Goal: Communication & Community: Answer question/provide support

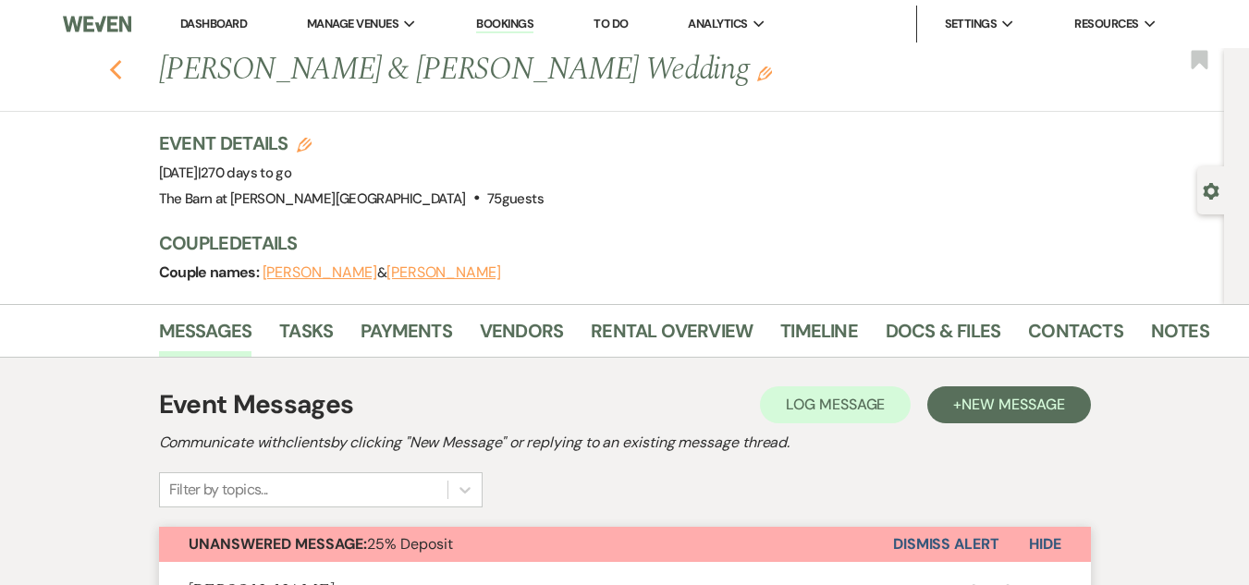
click at [123, 68] on icon "Previous" at bounding box center [116, 70] width 14 height 22
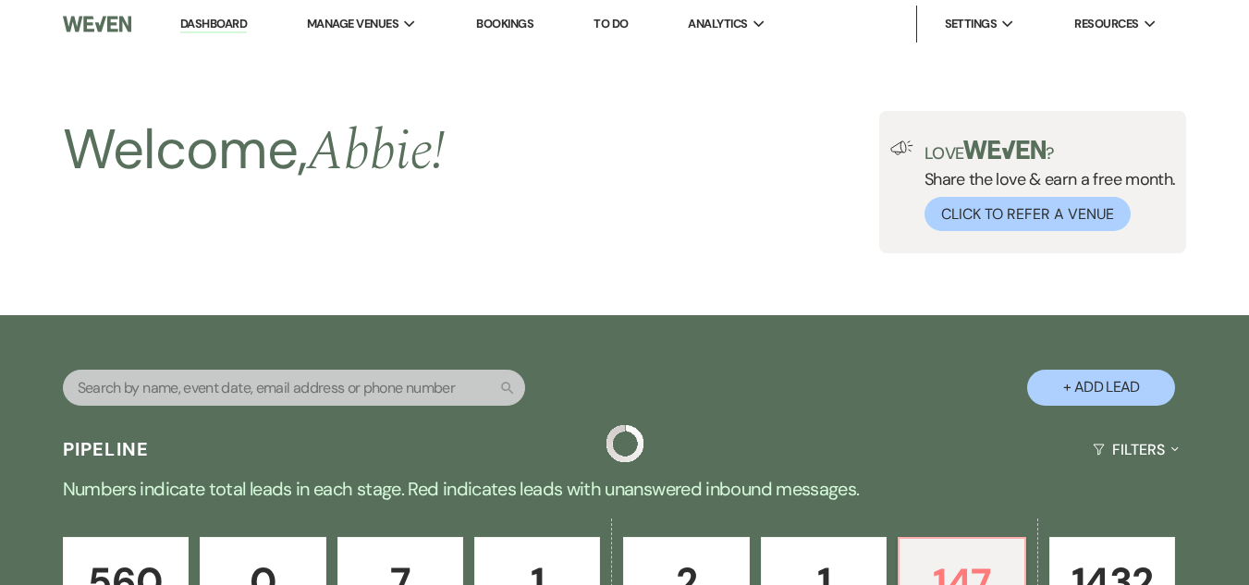
scroll to position [370, 0]
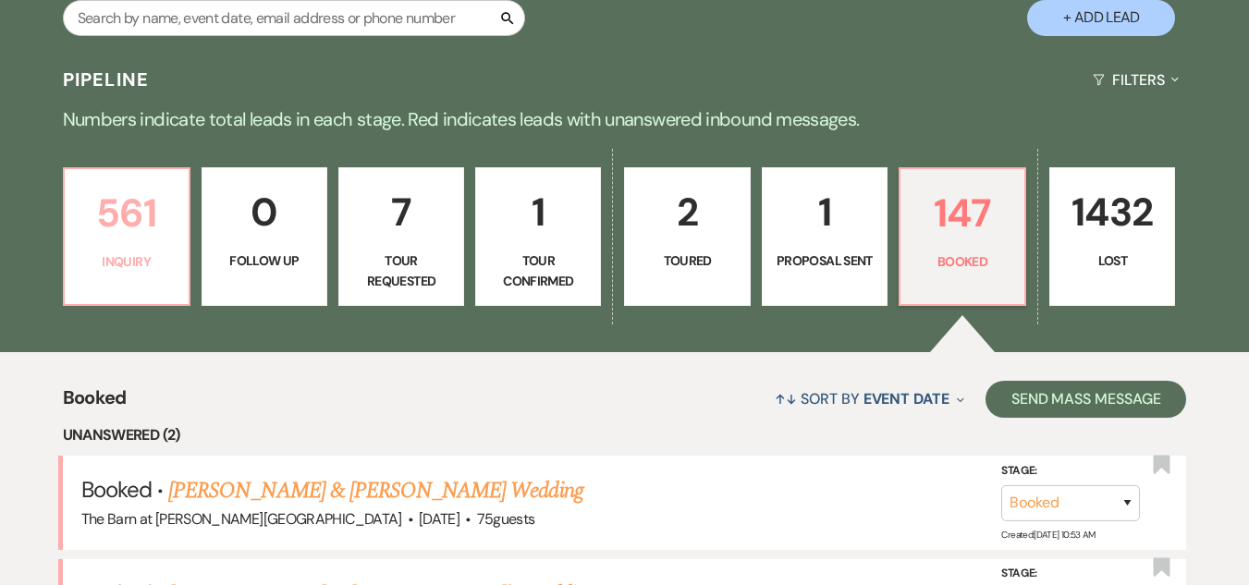
click at [116, 233] on p "561" at bounding box center [127, 213] width 102 height 62
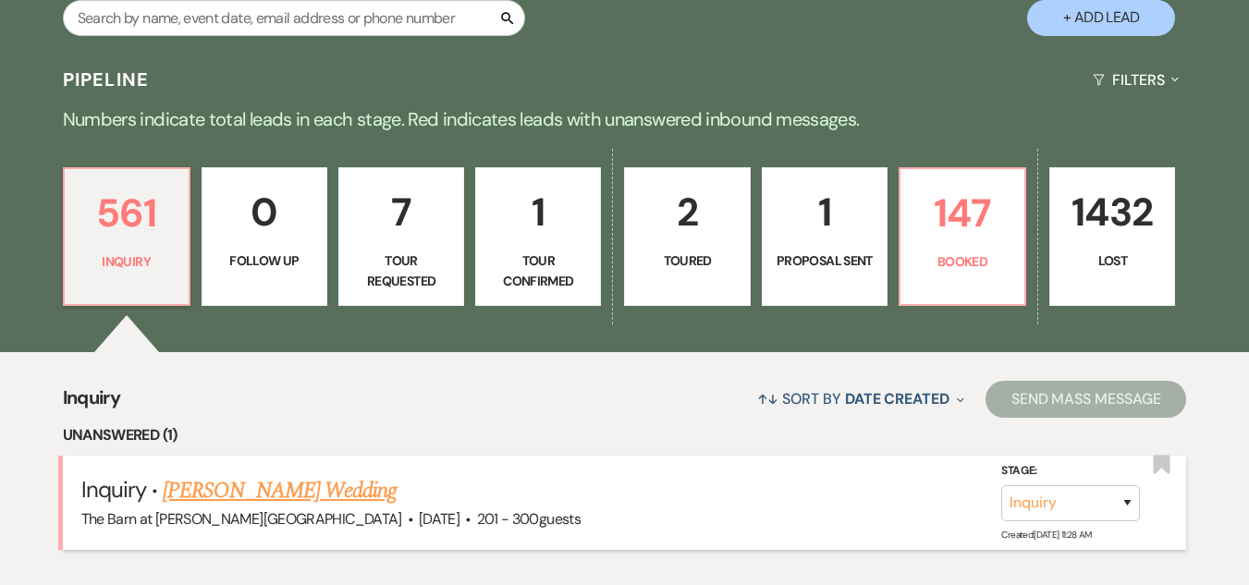
click at [199, 500] on link "[PERSON_NAME] Wedding" at bounding box center [280, 490] width 234 height 33
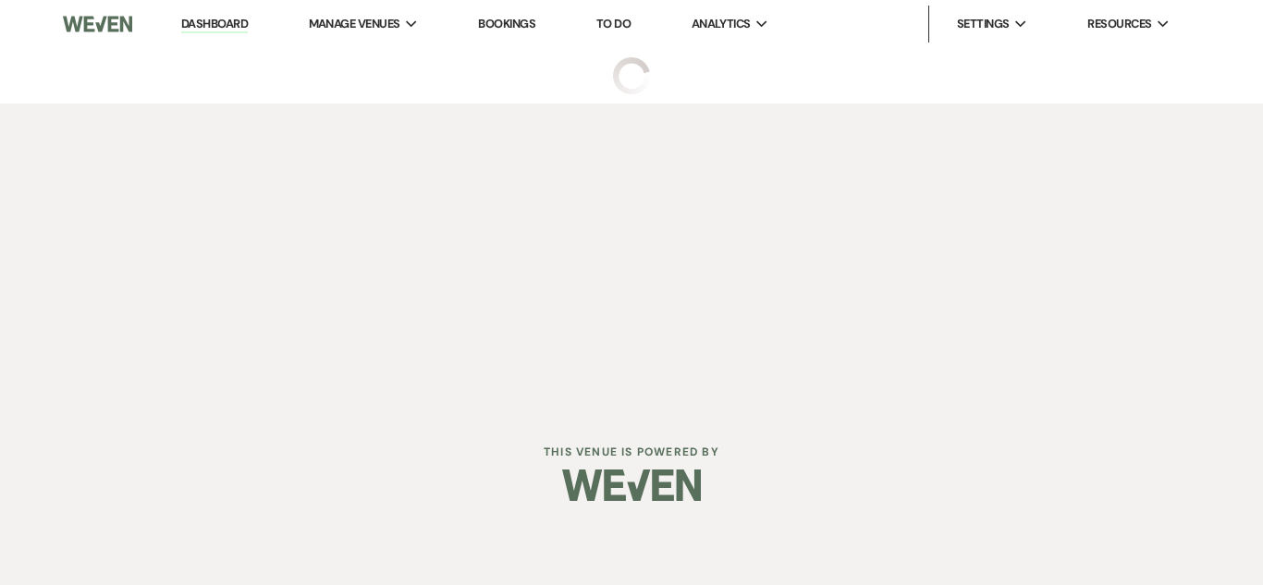
select select "2"
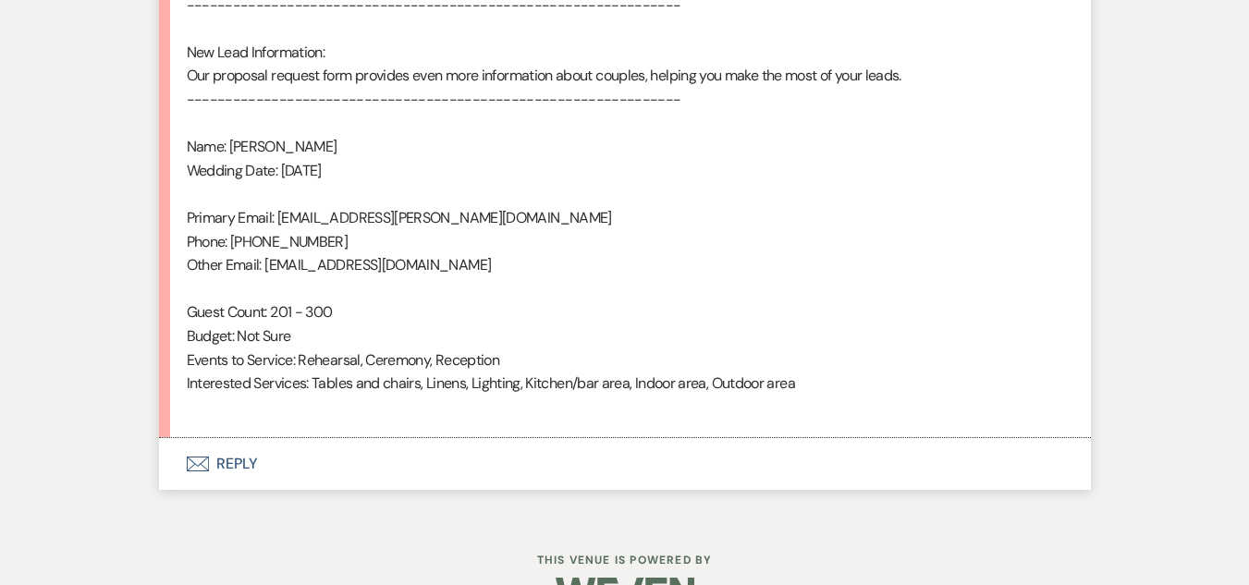
scroll to position [1280, 0]
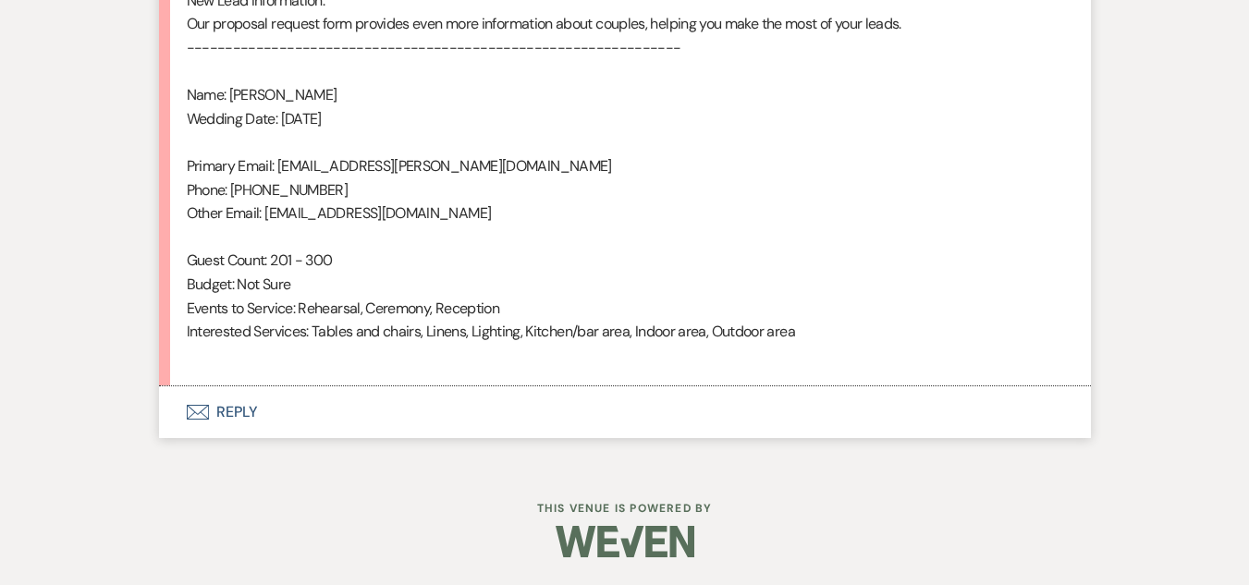
click at [231, 420] on button "Envelope Reply" at bounding box center [625, 413] width 932 height 52
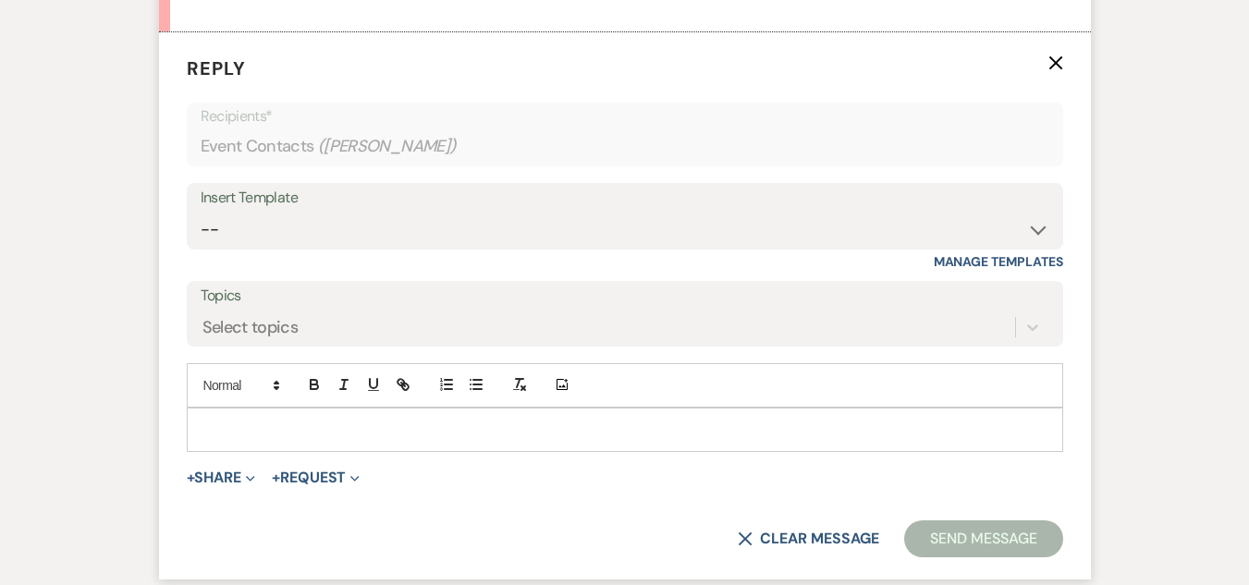
scroll to position [1648, 0]
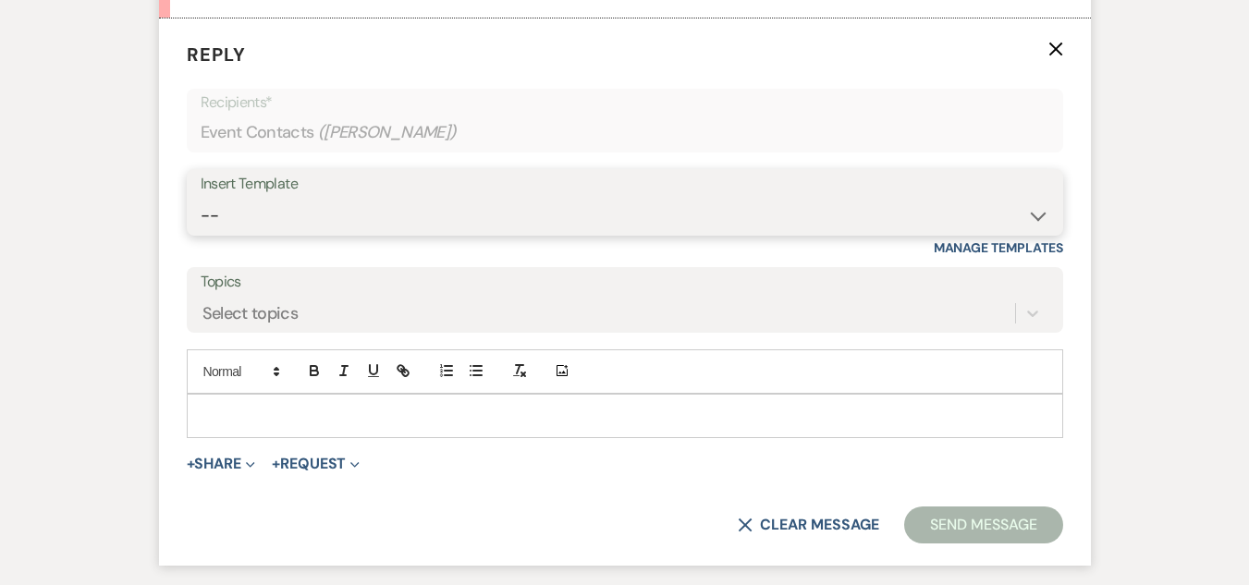
click at [248, 213] on select "-- Weven Planning Portal Introduction (Booked Events) Welcome Email Offboarding…" at bounding box center [625, 216] width 849 height 36
select select "5124"
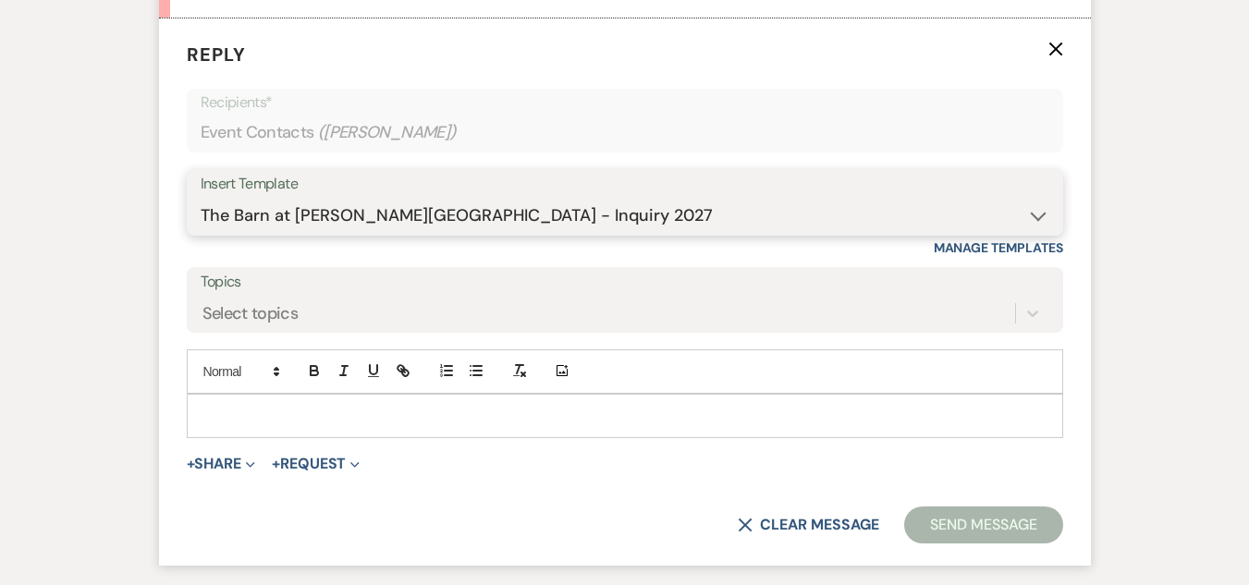
click at [201, 198] on select "-- Weven Planning Portal Introduction (Booked Events) Welcome Email Offboarding…" at bounding box center [625, 216] width 849 height 36
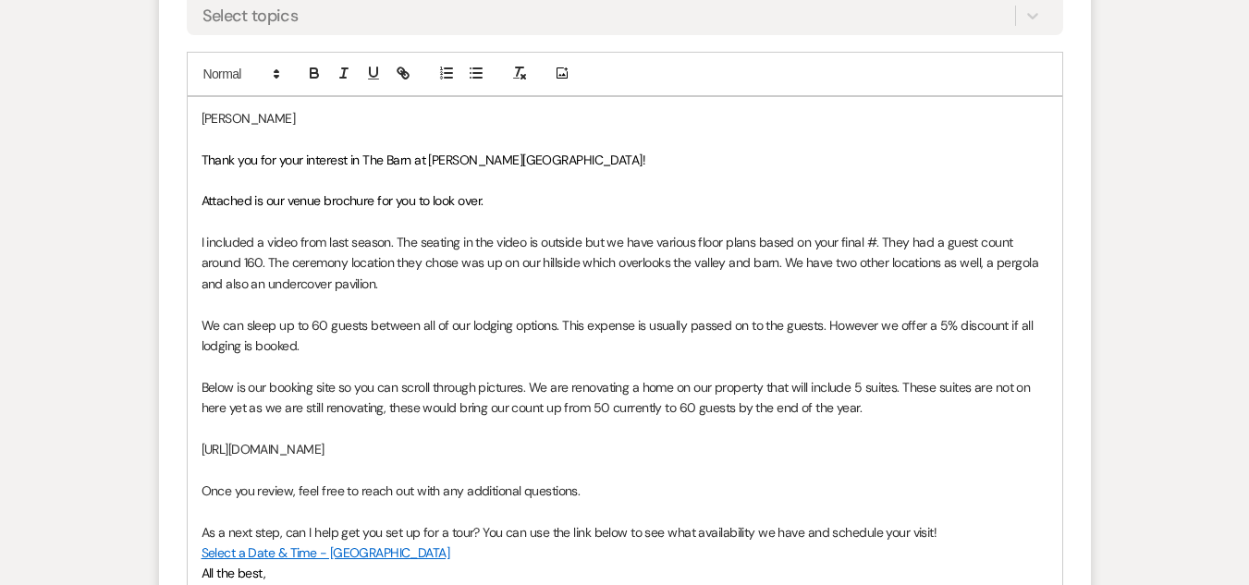
scroll to position [1978, 0]
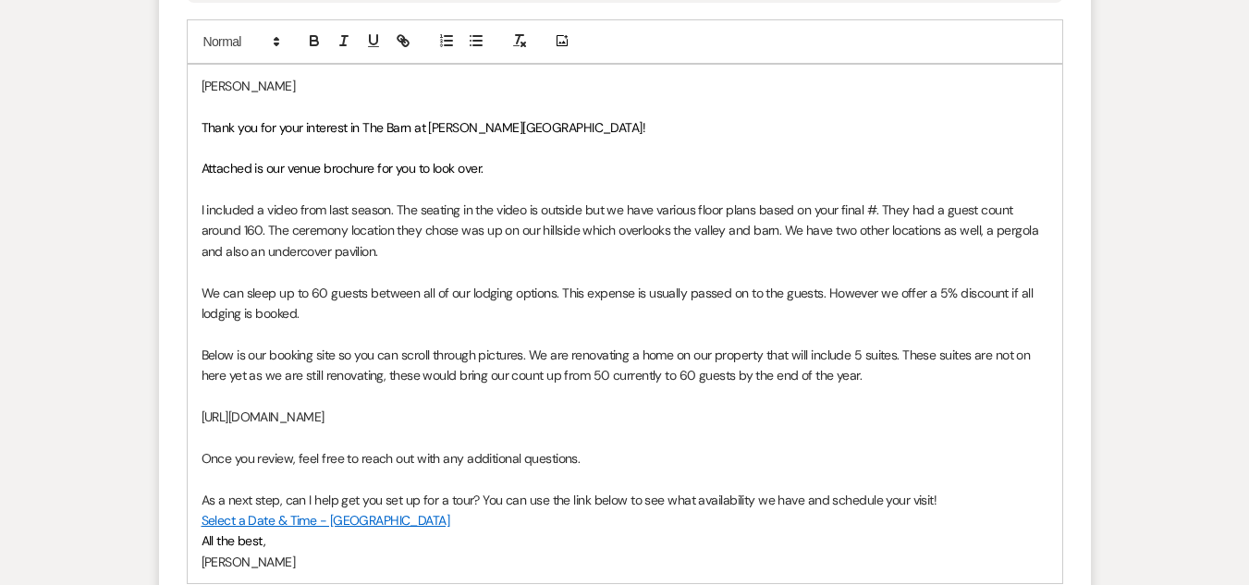
click at [895, 375] on p "Below is our booking site so you can scroll through pictures. We are renovating…" at bounding box center [625, 366] width 847 height 42
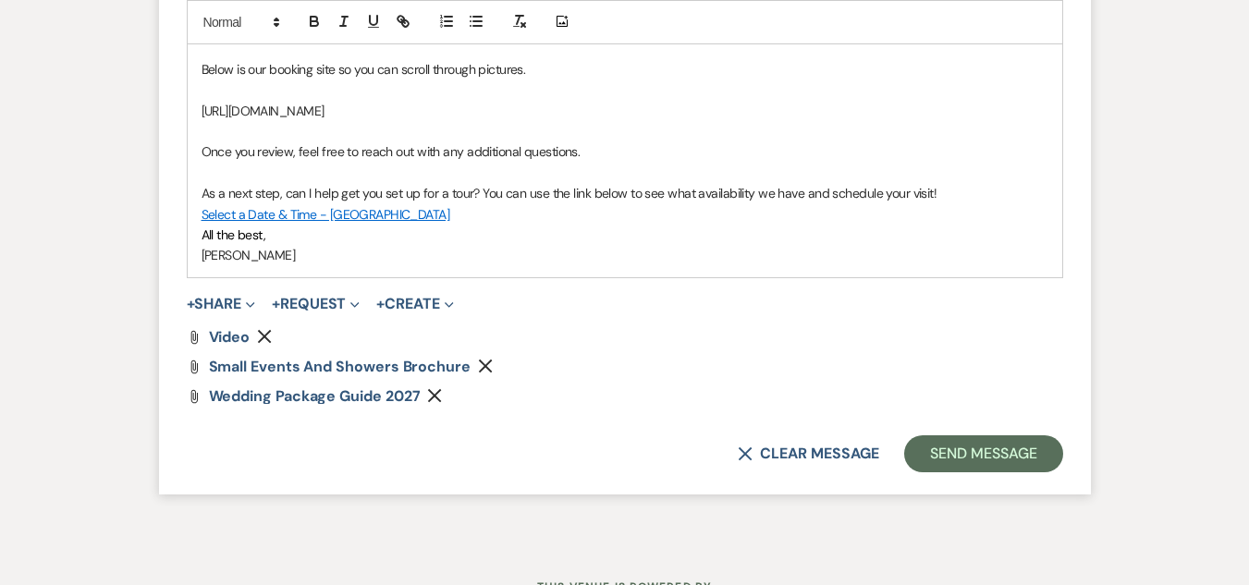
scroll to position [2289, 0]
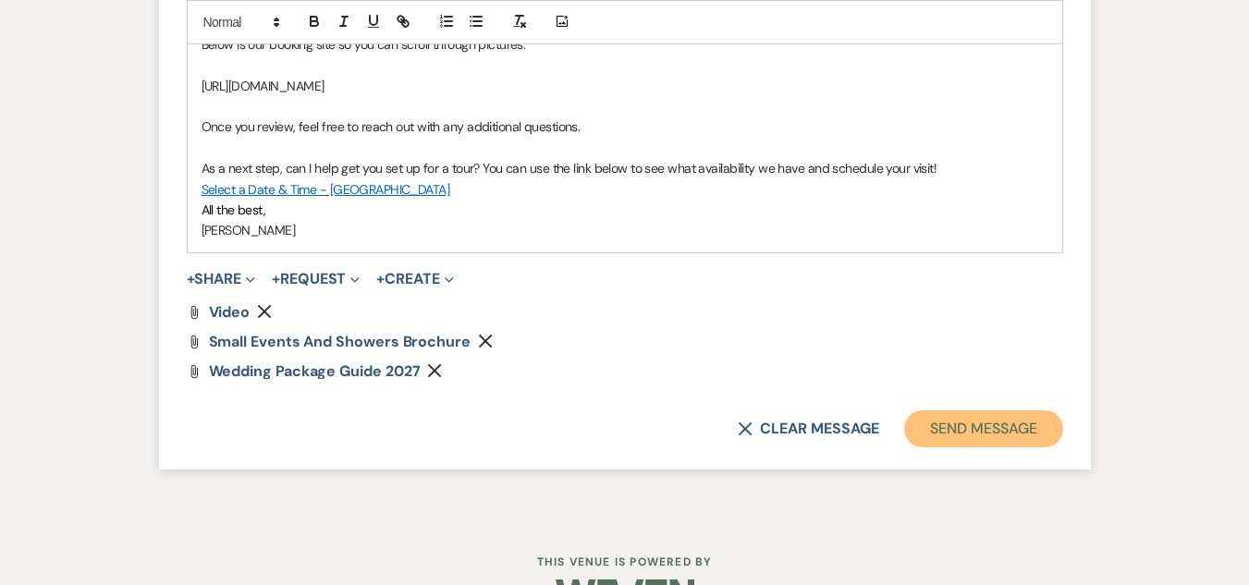
click at [959, 432] on button "Send Message" at bounding box center [983, 429] width 158 height 37
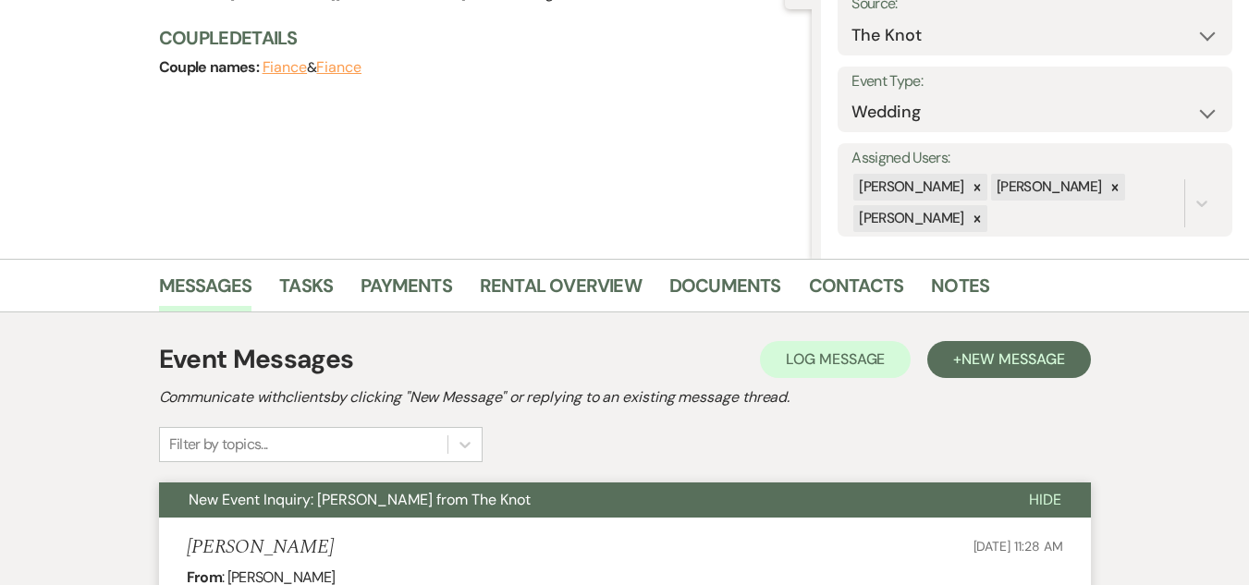
scroll to position [0, 0]
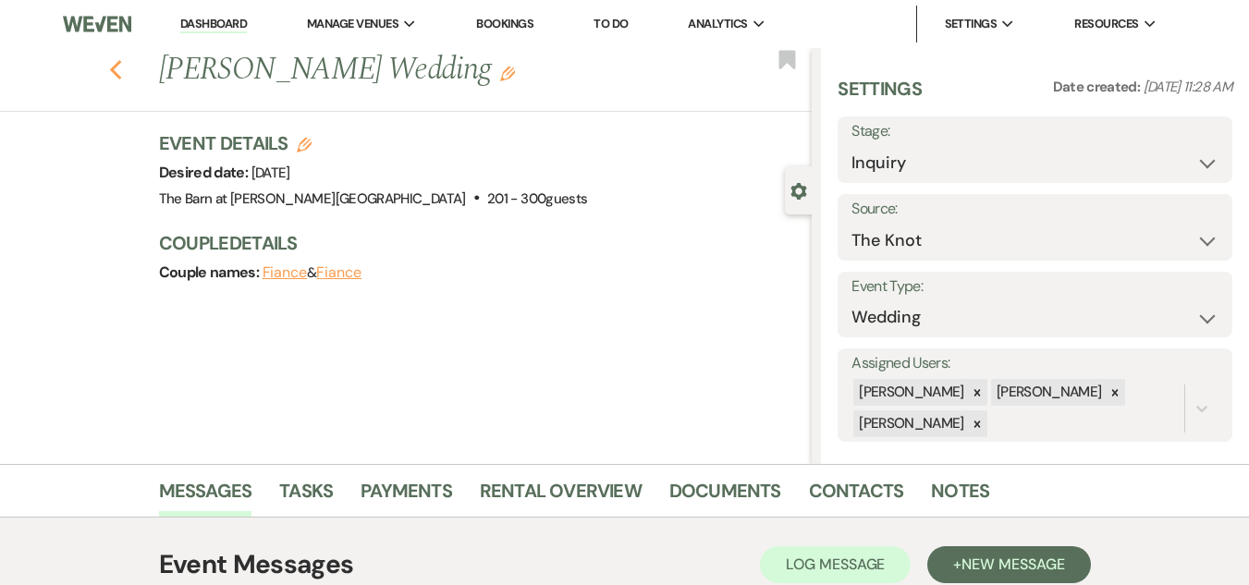
click at [123, 74] on icon "Previous" at bounding box center [116, 70] width 14 height 22
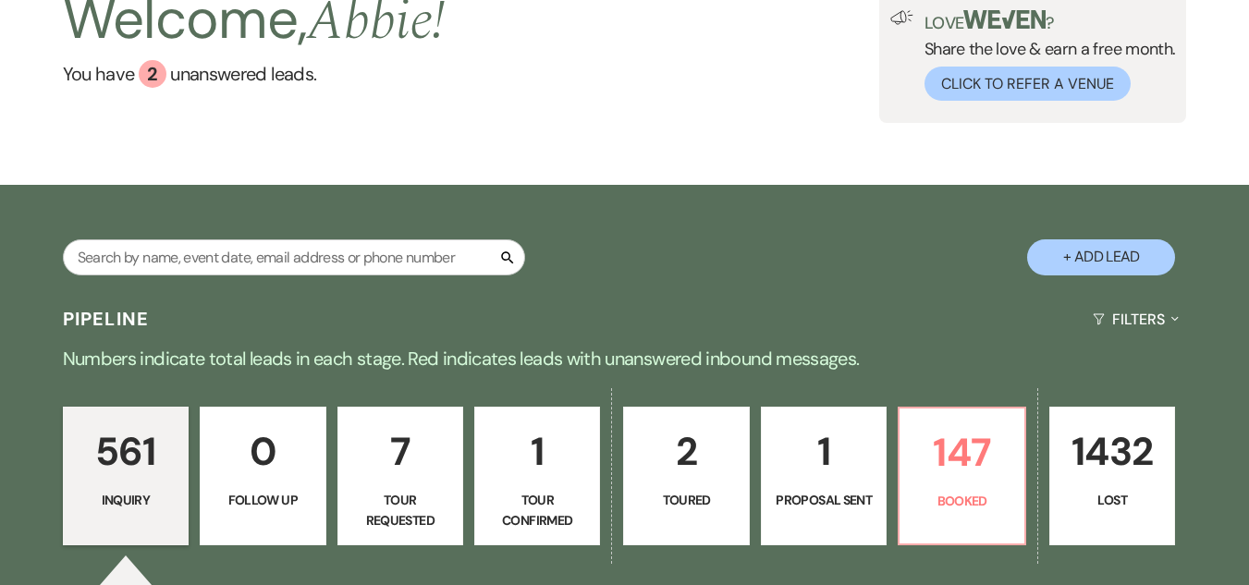
scroll to position [131, 0]
click at [980, 466] on p "147" at bounding box center [962, 452] width 102 height 62
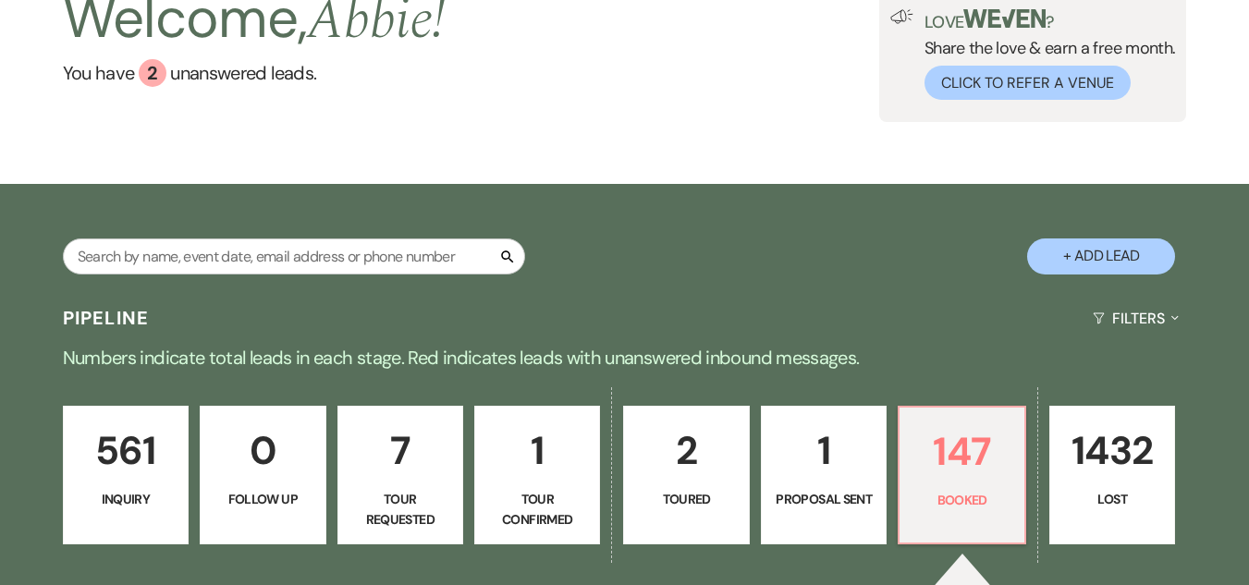
click at [958, 326] on div "Pipeline Filters Expand" at bounding box center [624, 318] width 1249 height 49
